Goal: Information Seeking & Learning: Find specific page/section

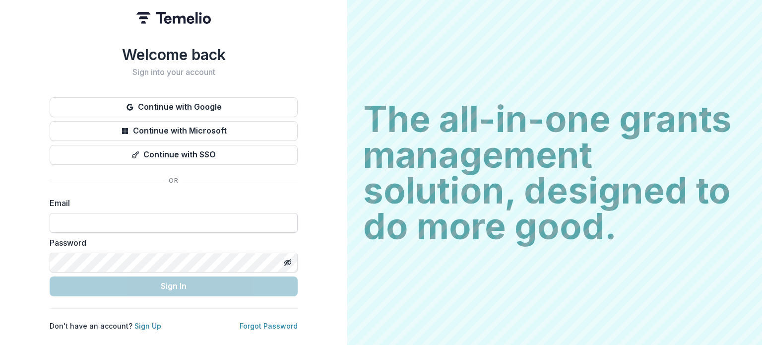
click at [124, 219] on input at bounding box center [174, 223] width 248 height 20
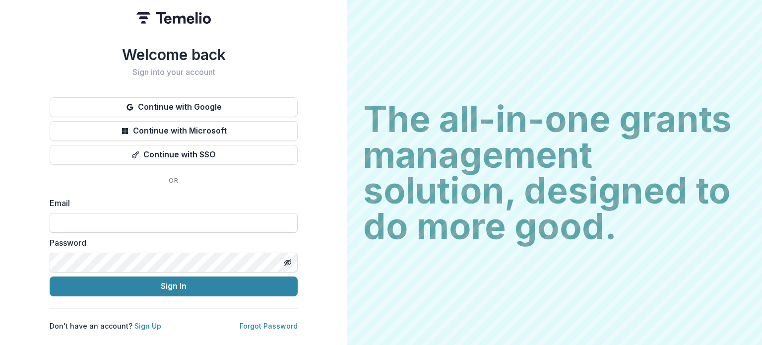
type input "**********"
click at [50, 276] on button "Sign In" at bounding box center [174, 286] width 248 height 20
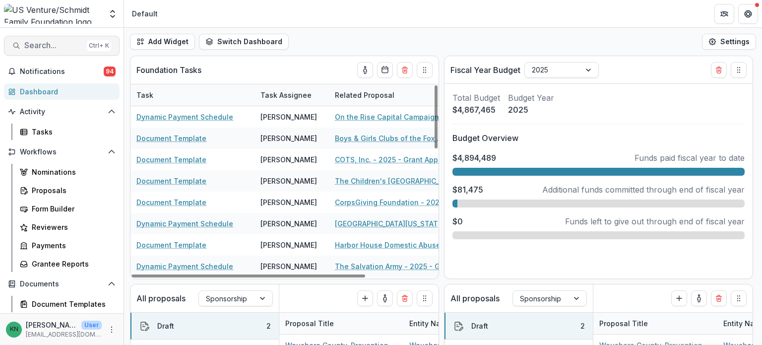
click at [53, 42] on span "Search..." at bounding box center [53, 45] width 59 height 9
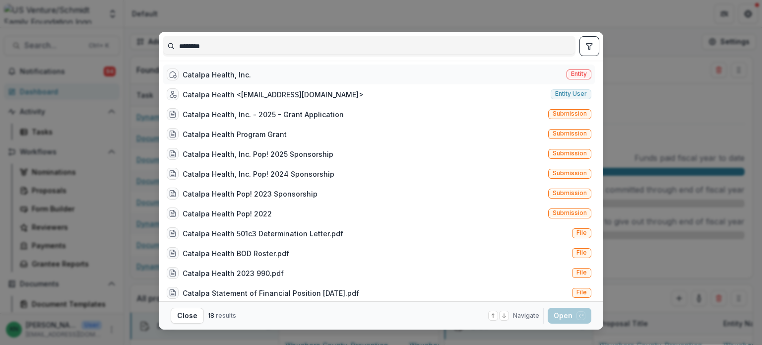
type input "*******"
click at [573, 72] on span "Entity" at bounding box center [579, 73] width 16 height 7
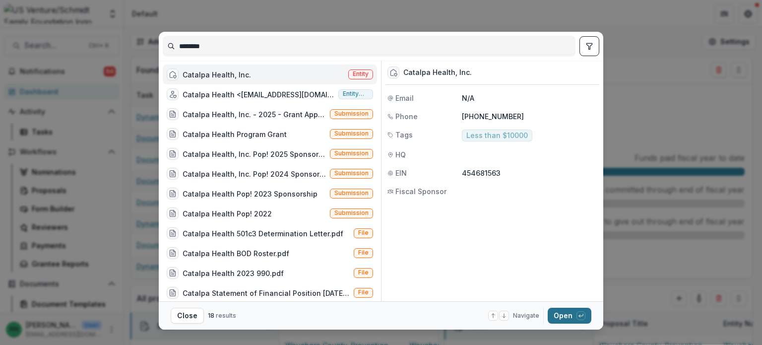
click at [560, 317] on button "Open with enter key" at bounding box center [569, 315] width 44 height 16
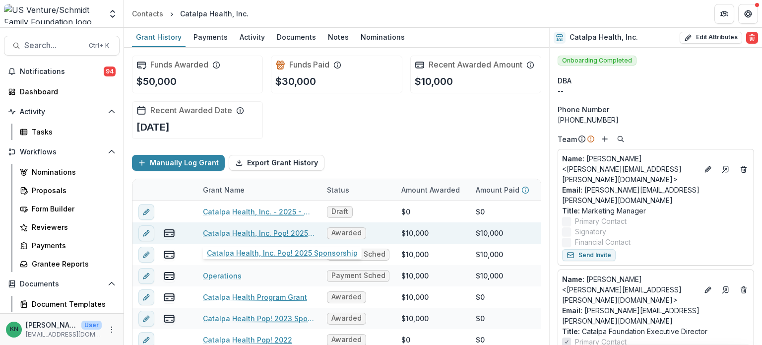
click at [245, 231] on link "Catalpa Health, Inc. Pop! 2025 Sponsorship" at bounding box center [259, 233] width 112 height 10
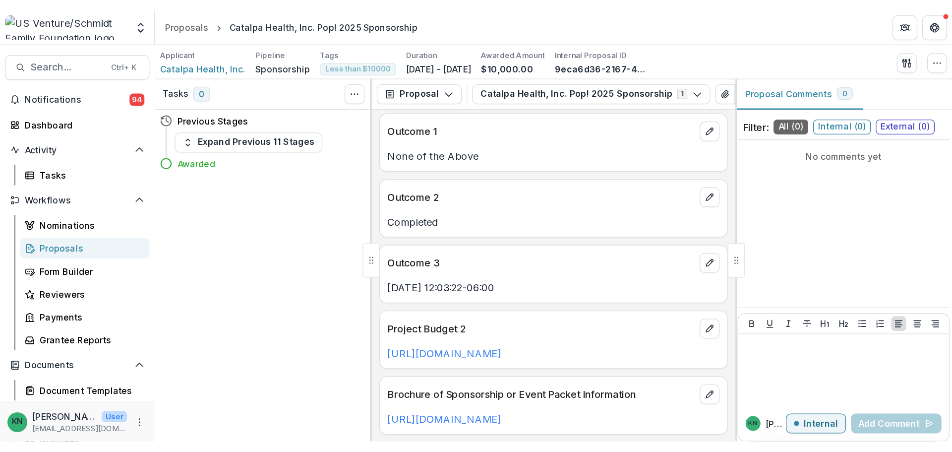
scroll to position [793, 0]
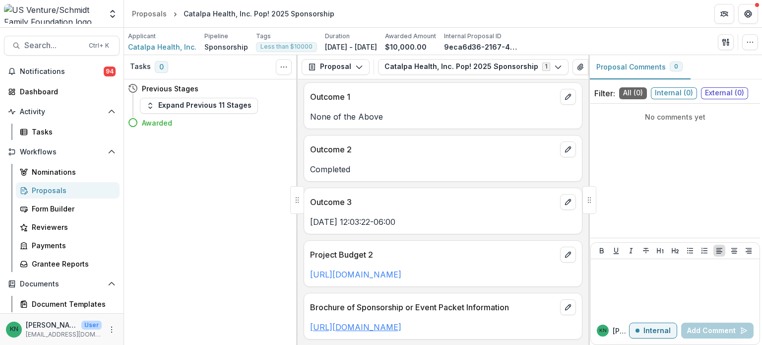
click at [397, 322] on link "[URL][DOMAIN_NAME]" at bounding box center [355, 327] width 91 height 10
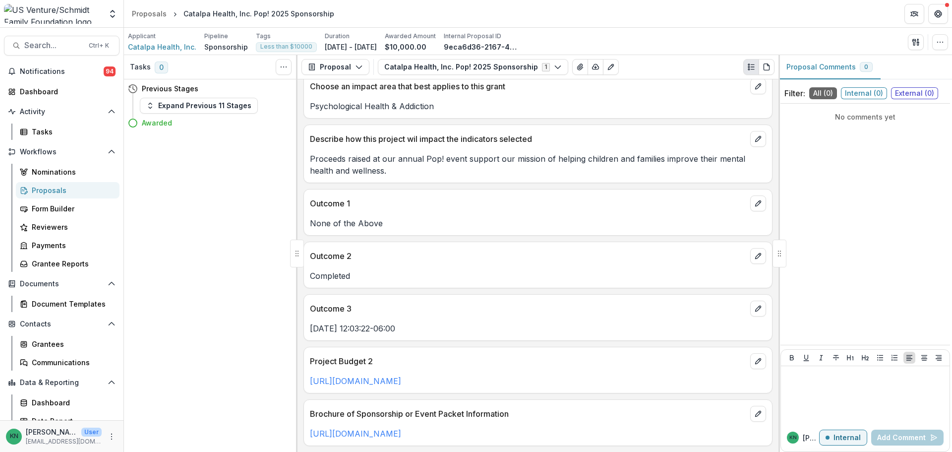
scroll to position [570, 0]
